Goal: Information Seeking & Learning: Learn about a topic

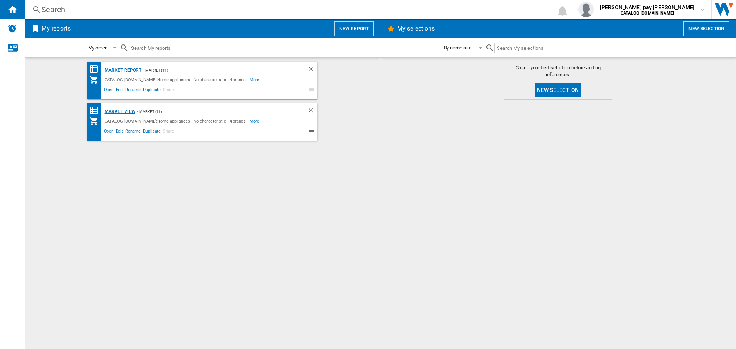
click at [130, 111] on div "Market view" at bounding box center [119, 112] width 33 height 10
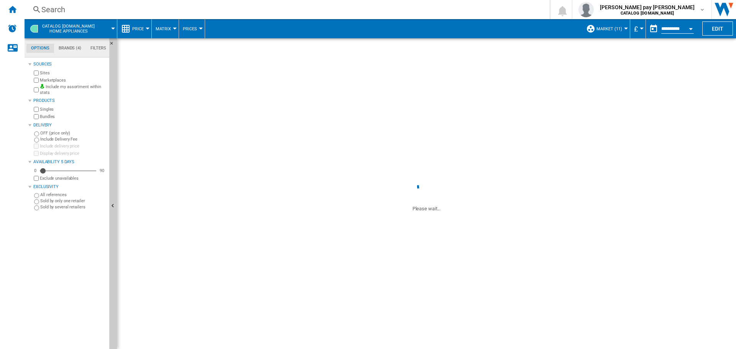
click at [200, 8] on div "Search" at bounding box center [285, 9] width 488 height 11
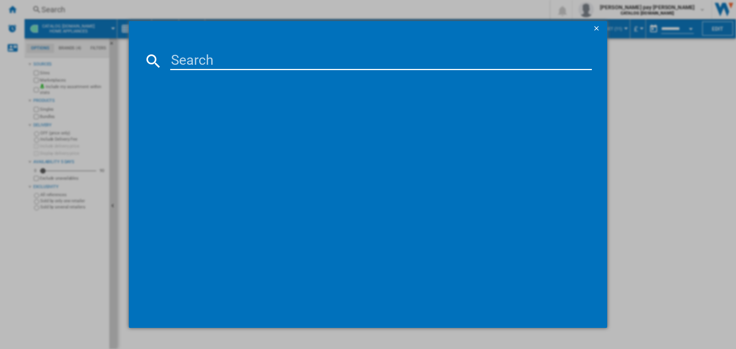
click at [201, 66] on input at bounding box center [381, 61] width 422 height 18
paste input "CCS6742ACM"
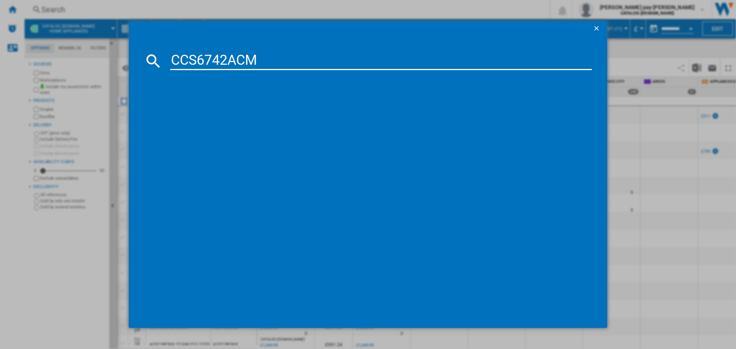
type input "CCS6742ACM"
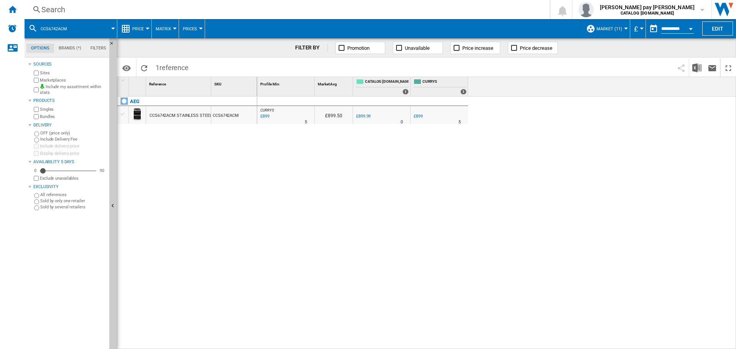
click at [145, 27] on button "Price" at bounding box center [139, 28] width 15 height 19
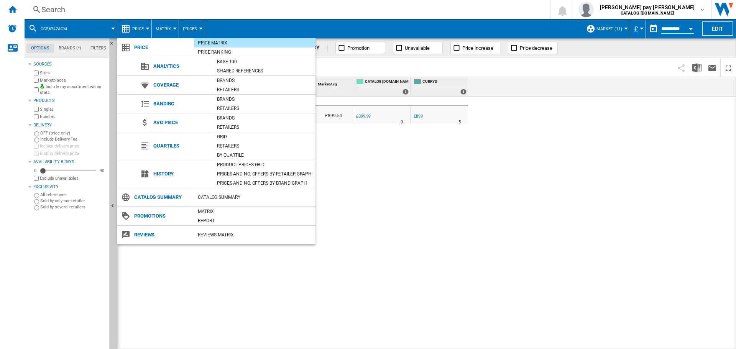
click at [145, 27] on md-backdrop at bounding box center [368, 174] width 736 height 349
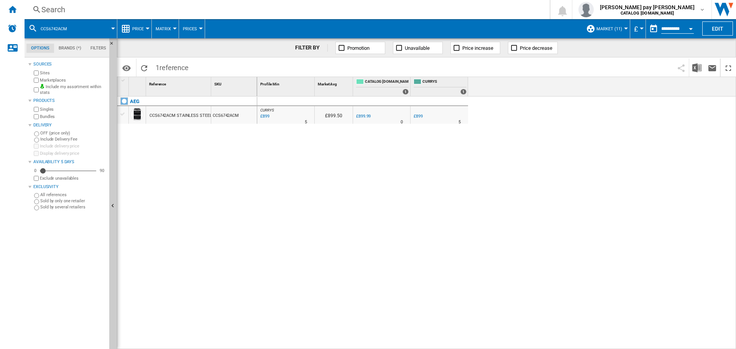
click at [146, 26] on button "Price" at bounding box center [139, 28] width 15 height 19
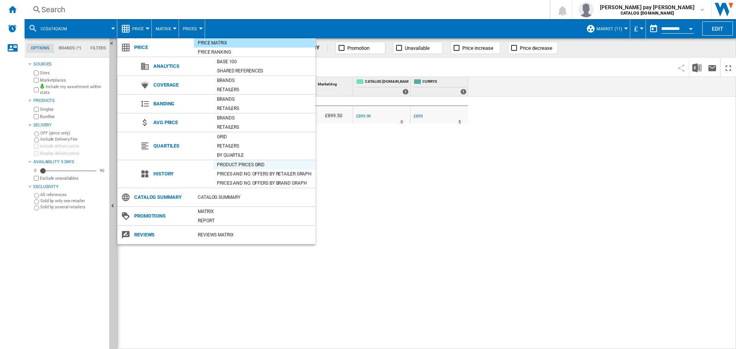
click at [229, 164] on div "Product prices grid" at bounding box center [264, 165] width 102 height 8
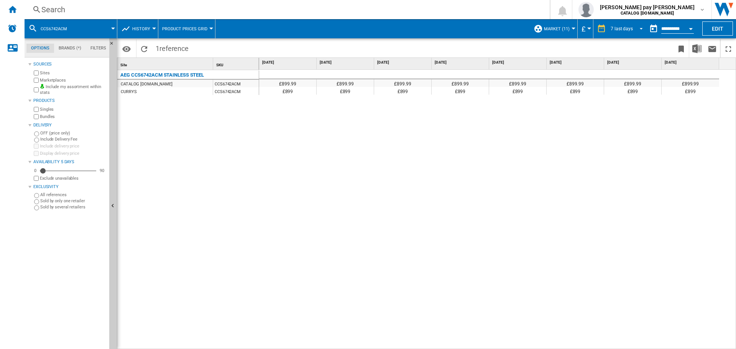
click at [637, 29] on span "REPORTS.WIZARD.STEPS.REPORT.STEPS.REPORT_OPTIONS.PERIOD: 7 last days" at bounding box center [638, 28] width 9 height 7
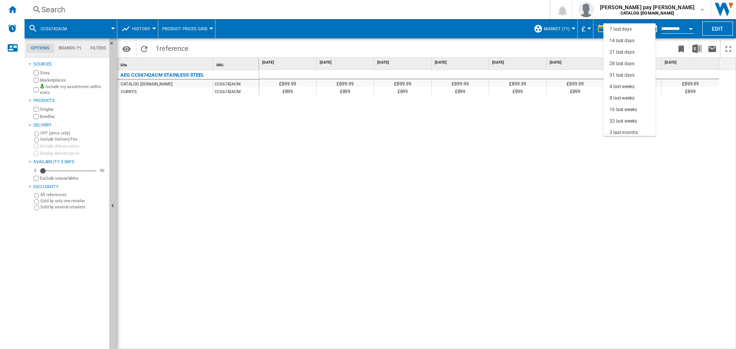
scroll to position [48, 0]
click at [625, 119] on div "12 last months" at bounding box center [624, 119] width 31 height 7
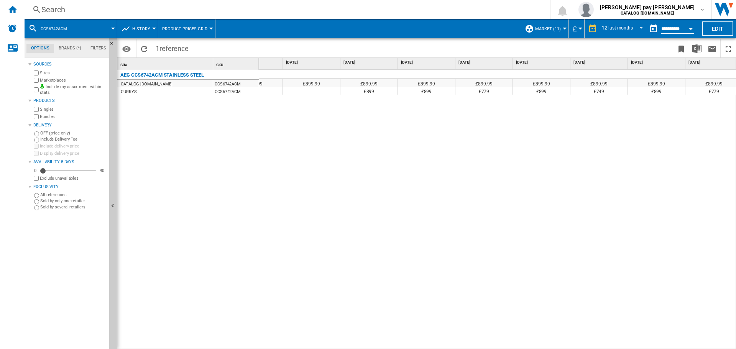
scroll to position [0, 270]
click at [495, 145] on div "£899.99 £899.99 £899.99 £899.99 £899.99 £899.99 £899.99 £899.99 £899.99 £899.99…" at bounding box center [497, 210] width 477 height 280
